Goal: Transaction & Acquisition: Book appointment/travel/reservation

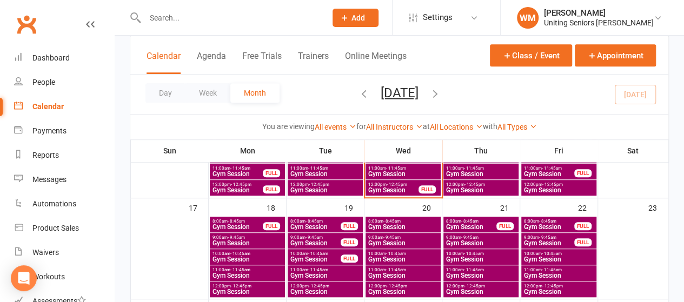
scroll to position [336, 0]
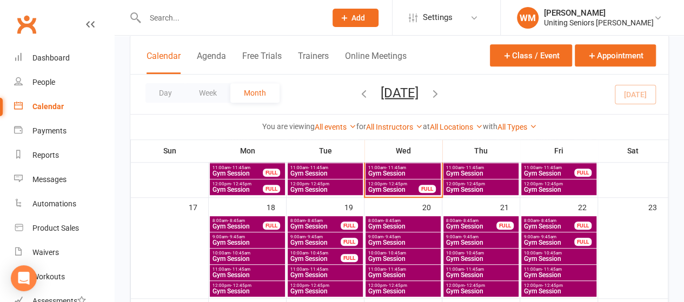
click at [382, 285] on span "12:00pm - 12:45pm" at bounding box center [403, 285] width 71 height 5
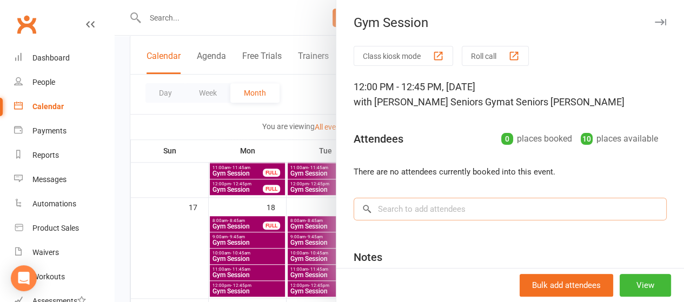
click at [471, 201] on input "search" at bounding box center [510, 209] width 313 height 23
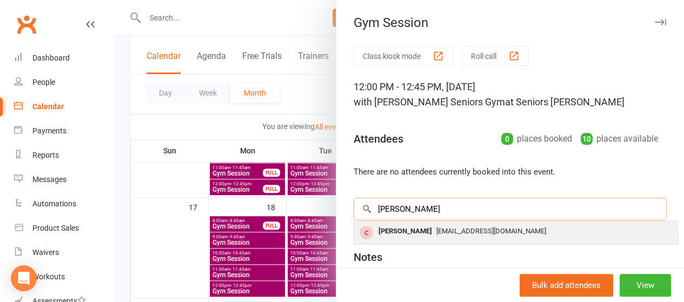
type input "[PERSON_NAME]"
click at [427, 226] on div "[PERSON_NAME]" at bounding box center [405, 232] width 62 height 16
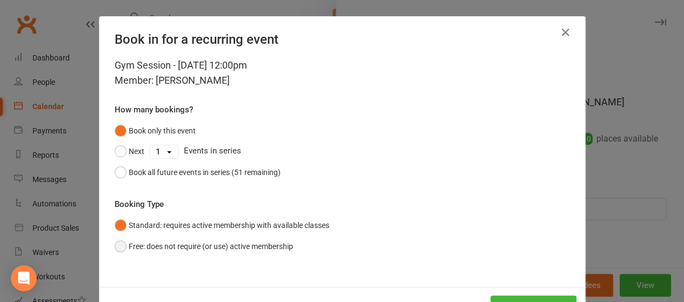
click at [223, 241] on button "Free: does not require (or use) active membership" at bounding box center [204, 246] width 178 height 21
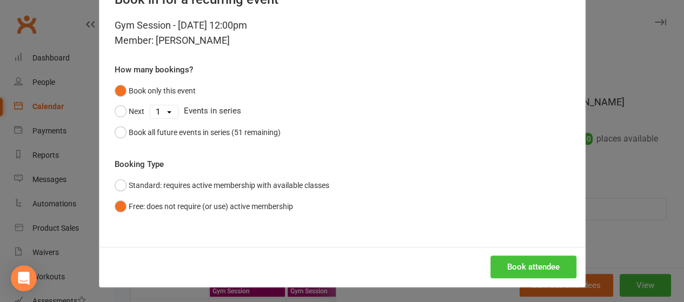
click at [564, 270] on button "Book attendee" at bounding box center [533, 267] width 86 height 23
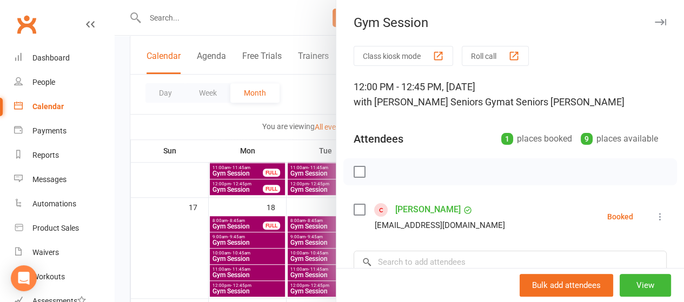
click at [165, 216] on div at bounding box center [399, 151] width 569 height 302
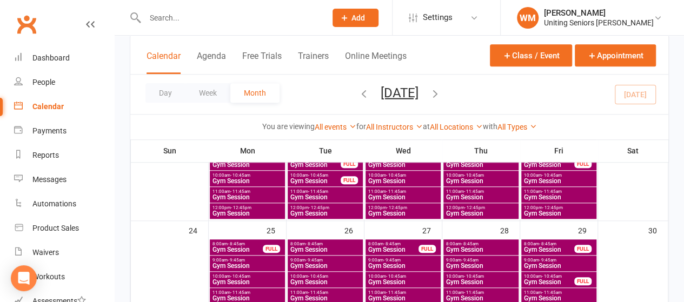
scroll to position [417, 0]
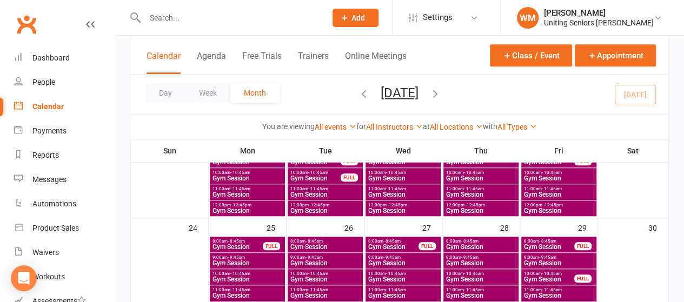
click at [243, 260] on span "Gym Session" at bounding box center [247, 263] width 71 height 6
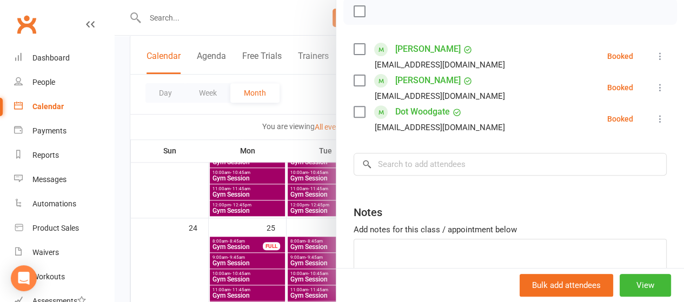
scroll to position [160, 0]
click at [446, 161] on input "search" at bounding box center [510, 165] width 313 height 23
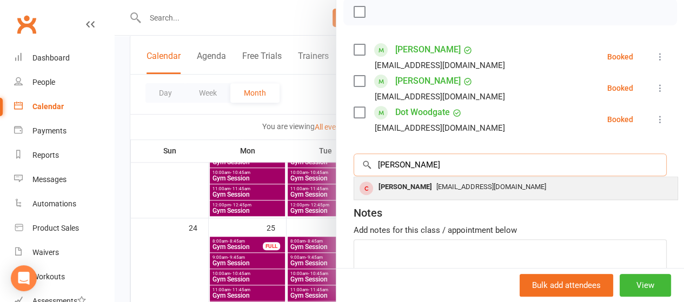
type input "[PERSON_NAME]"
click at [435, 181] on div "[PERSON_NAME]" at bounding box center [405, 188] width 62 height 16
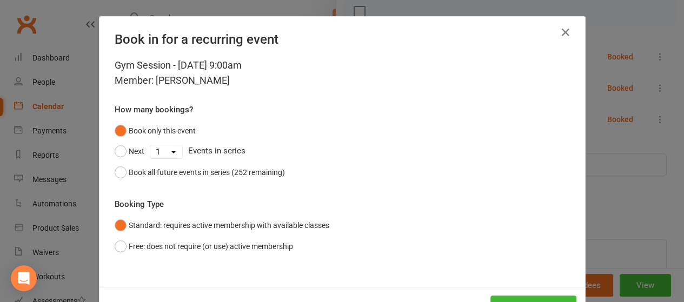
scroll to position [35, 0]
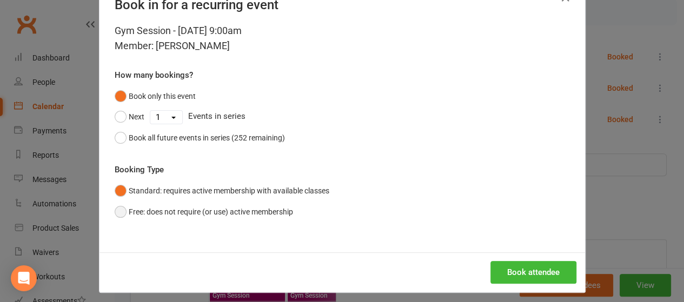
click at [188, 214] on button "Free: does not require (or use) active membership" at bounding box center [204, 212] width 178 height 21
click at [497, 269] on button "Book attendee" at bounding box center [533, 272] width 86 height 23
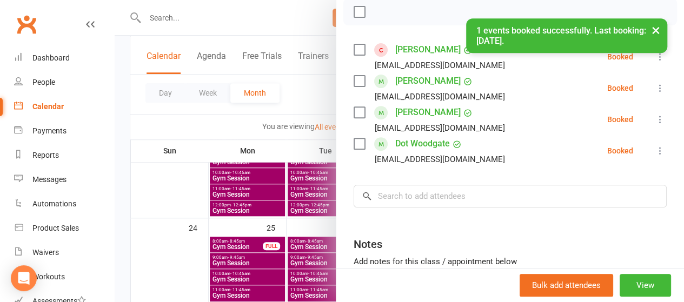
click at [179, 246] on div at bounding box center [399, 151] width 569 height 302
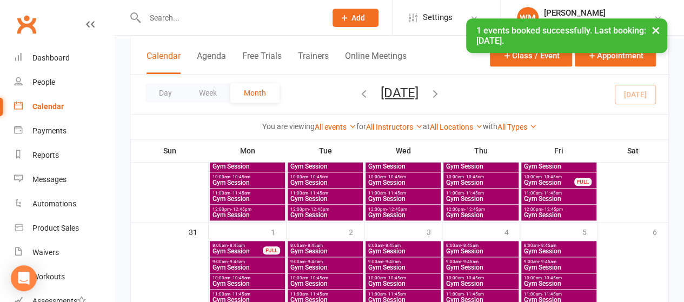
scroll to position [540, 0]
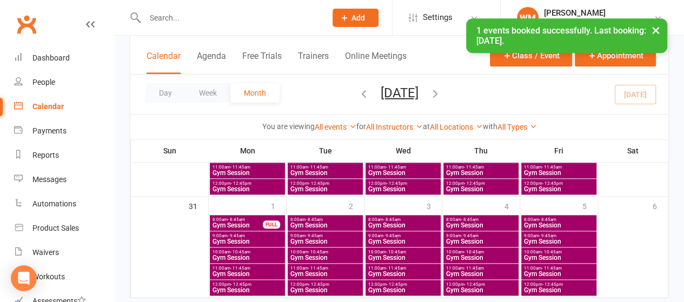
click at [235, 235] on span "- 9:45am" at bounding box center [236, 236] width 17 height 5
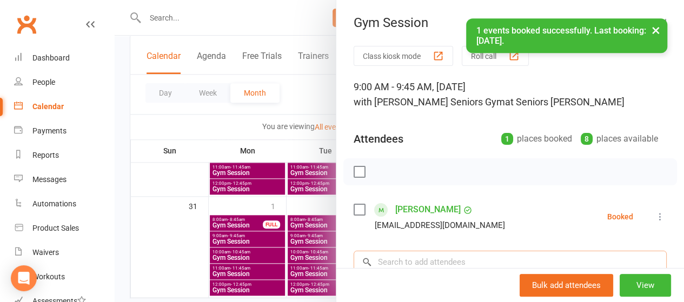
click at [435, 253] on input "search" at bounding box center [510, 262] width 313 height 23
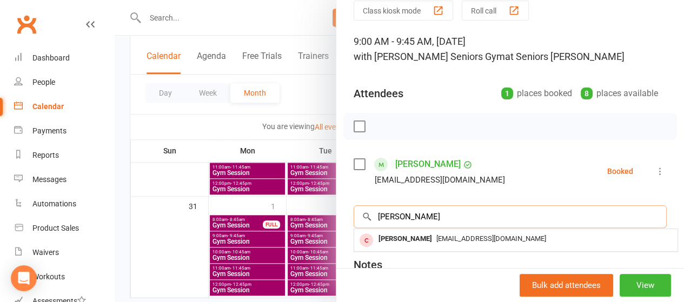
scroll to position [46, 0]
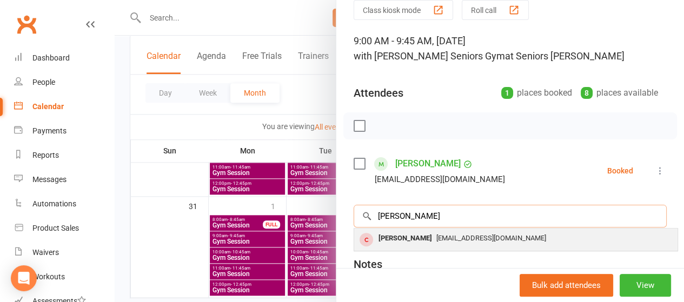
type input "[PERSON_NAME]"
click at [444, 234] on span "[EMAIL_ADDRESS][DOMAIN_NAME]" at bounding box center [491, 238] width 110 height 8
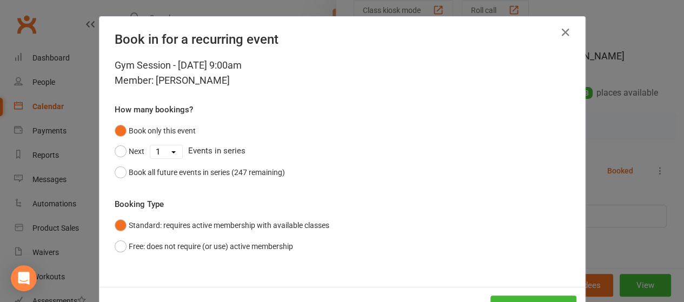
scroll to position [40, 0]
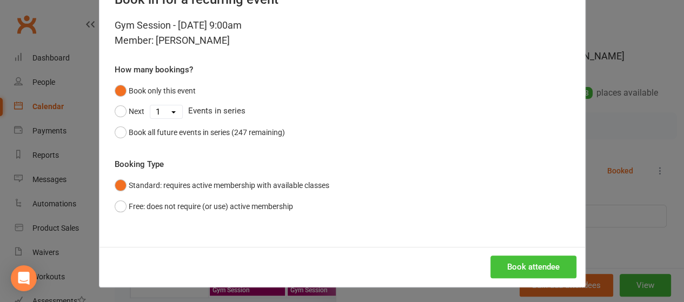
click at [526, 260] on button "Book attendee" at bounding box center [533, 267] width 86 height 23
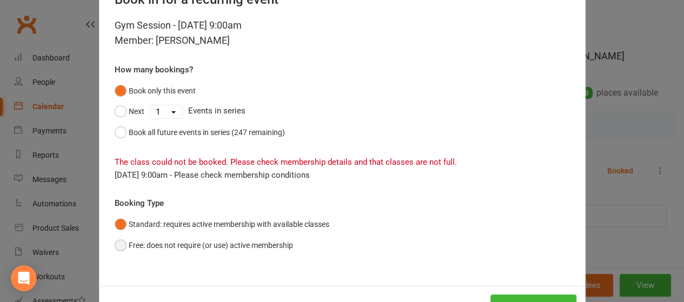
click at [196, 242] on button "Free: does not require (or use) active membership" at bounding box center [204, 245] width 178 height 21
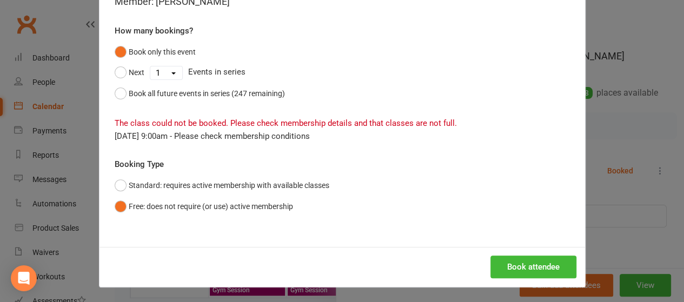
scroll to position [79, 0]
click at [532, 264] on button "Book attendee" at bounding box center [533, 267] width 86 height 23
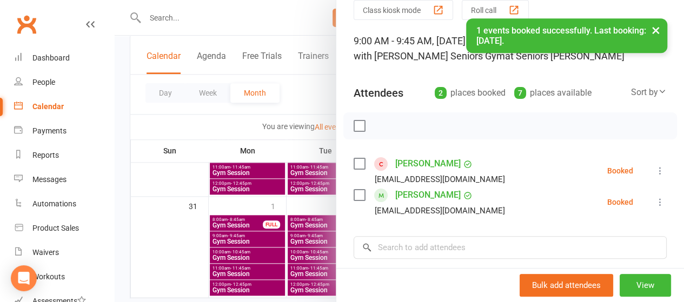
click at [28, 18] on div "× 1 events booked successfully. Last booking: [DATE]." at bounding box center [335, 18] width 670 height 0
click at [28, 60] on link "Dashboard" at bounding box center [64, 58] width 100 height 24
